Goal: Transaction & Acquisition: Purchase product/service

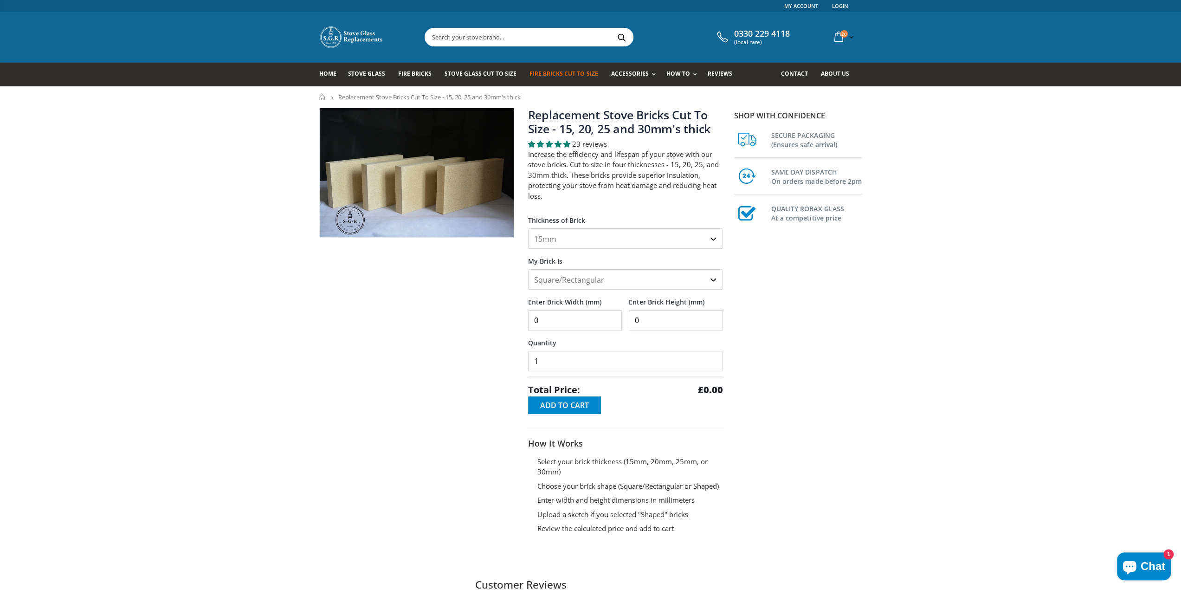
click at [578, 321] on input "0" at bounding box center [575, 320] width 94 height 20
drag, startPoint x: 578, startPoint y: 321, endPoint x: 507, endPoint y: 317, distance: 71.6
click at [507, 317] on div "Replacement Stove Bricks Cut To Size - 15, 20, 25 and 30mm's thick 23 reviews I…" at bounding box center [521, 337] width 418 height 458
type input "320"
click at [663, 321] on input "0" at bounding box center [676, 320] width 94 height 20
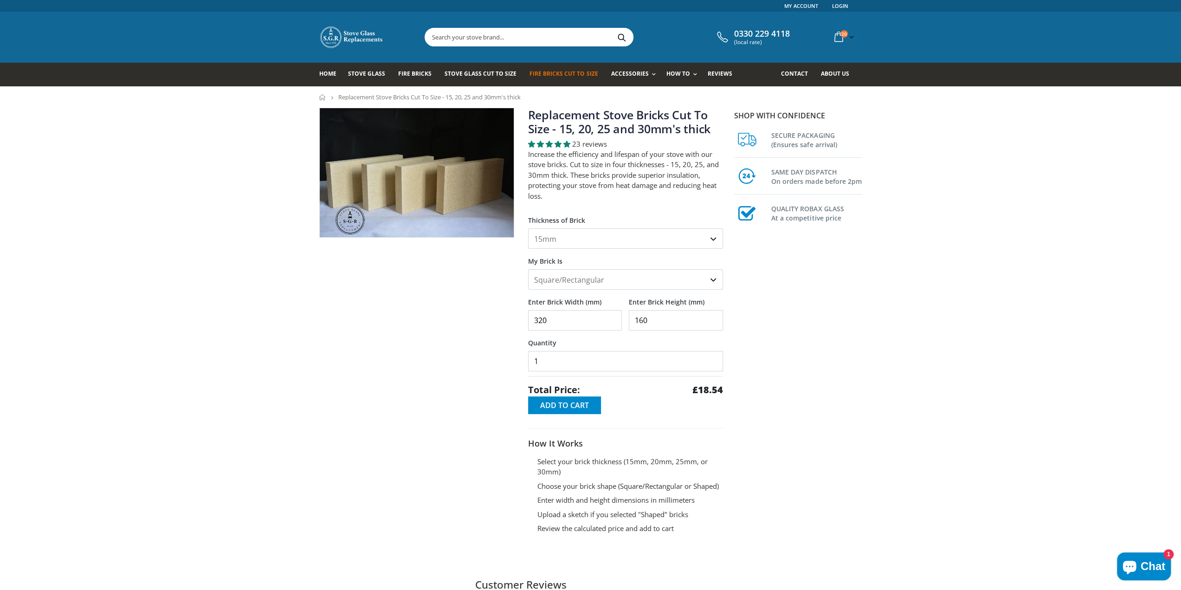
type input "160"
click at [630, 363] on input "1" at bounding box center [625, 361] width 195 height 20
drag, startPoint x: 558, startPoint y: 367, endPoint x: 458, endPoint y: 375, distance: 99.7
click at [458, 375] on div "Replacement Stove Bricks Cut To Size - 15, 20, 25 and 30mm's thick 23 reviews I…" at bounding box center [521, 337] width 418 height 458
type input "20"
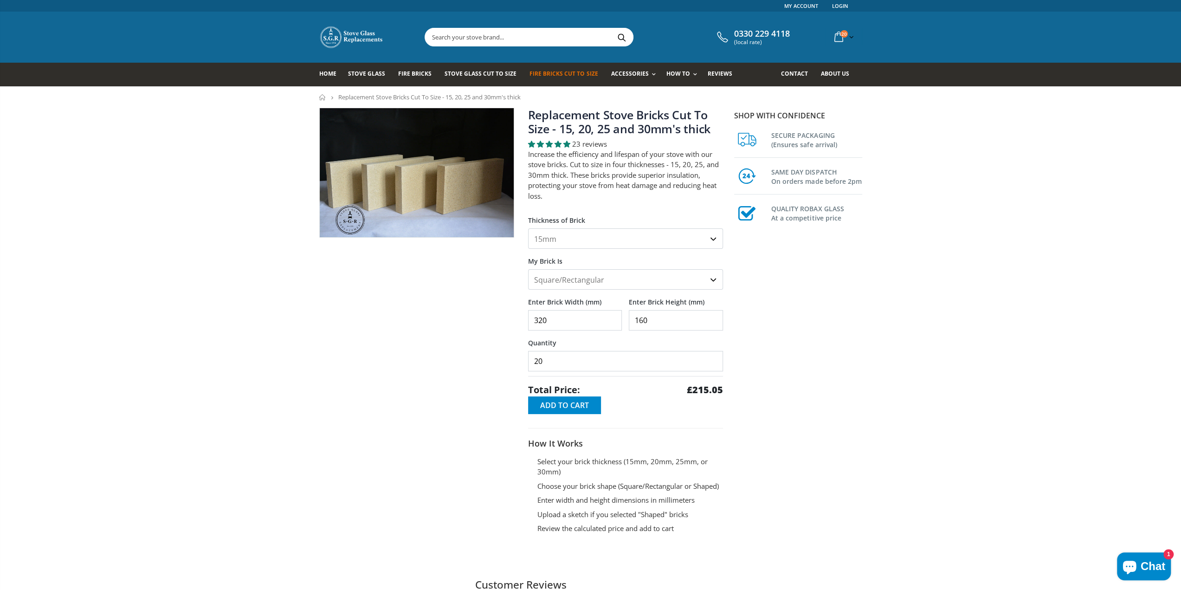
click at [647, 320] on input "160" at bounding box center [676, 320] width 94 height 20
drag, startPoint x: 647, startPoint y: 320, endPoint x: 631, endPoint y: 320, distance: 15.8
click at [631, 320] on input "160" at bounding box center [676, 320] width 94 height 20
